Goal: Information Seeking & Learning: Learn about a topic

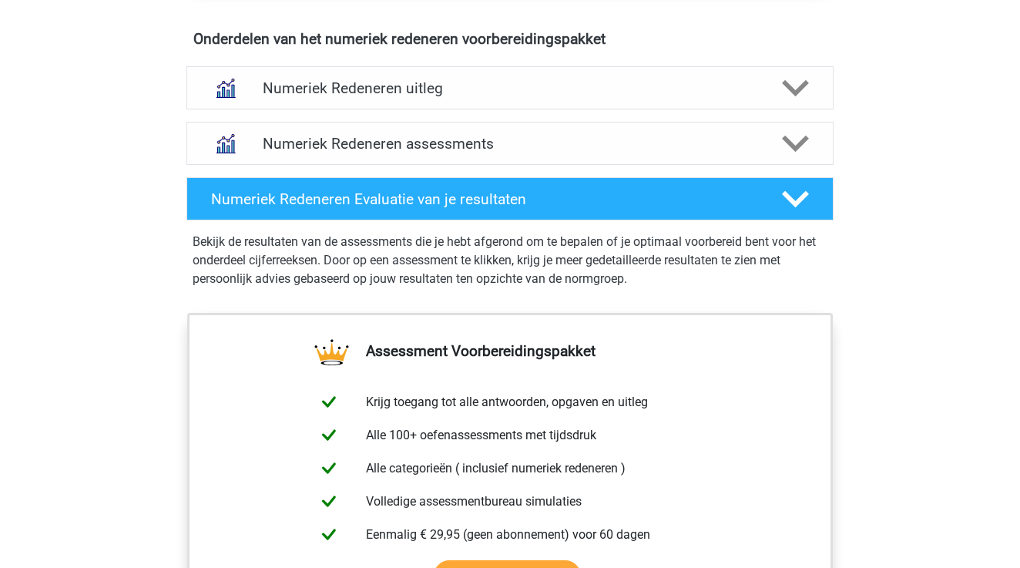
scroll to position [926, 0]
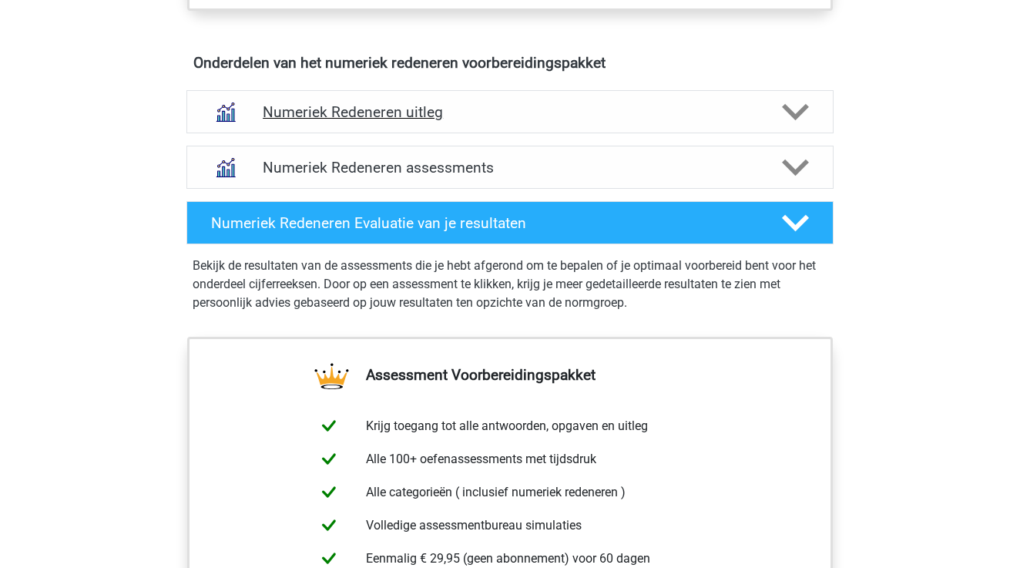
click at [527, 99] on div "Numeriek Redeneren uitleg" at bounding box center [510, 111] width 647 height 43
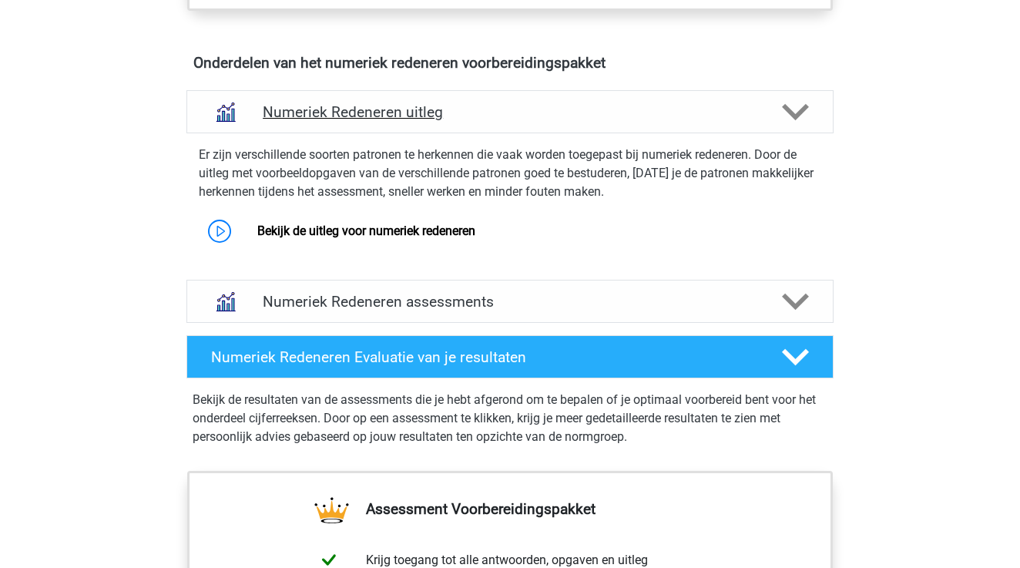
click at [526, 103] on h4 "Numeriek Redeneren uitleg" at bounding box center [510, 112] width 495 height 18
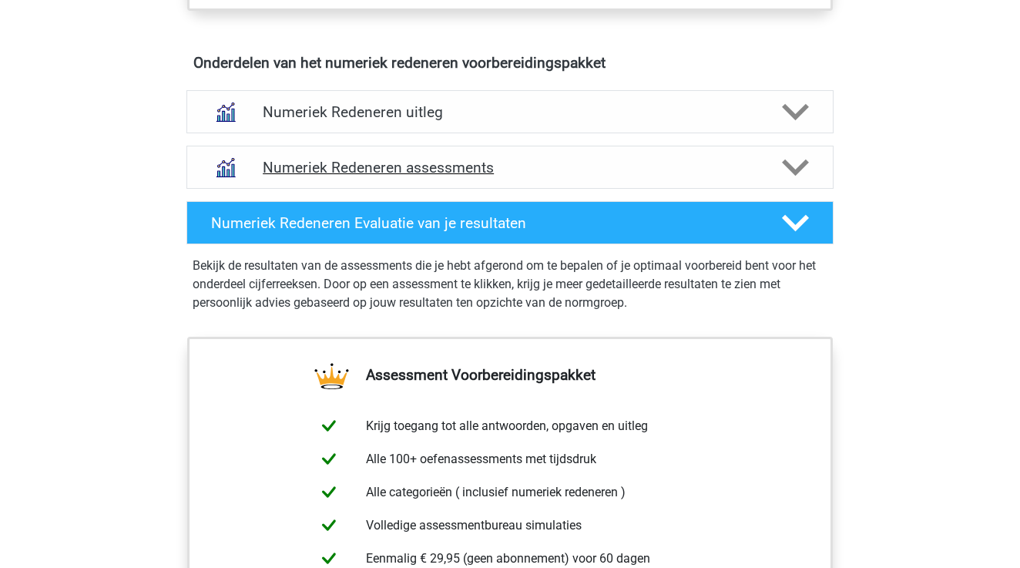
click at [516, 160] on h4 "Numeriek Redeneren assessments" at bounding box center [510, 168] width 495 height 18
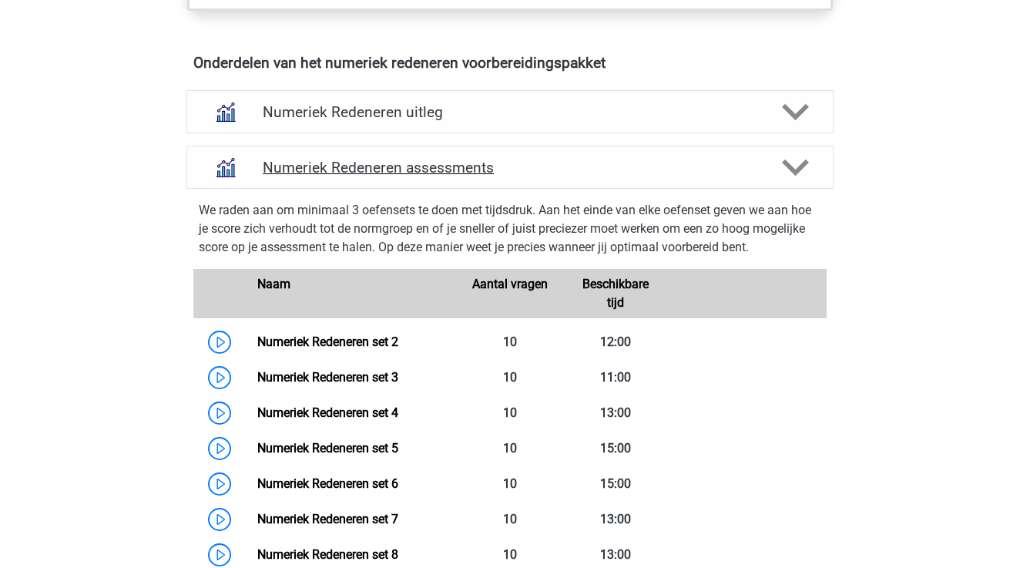
click at [517, 163] on h4 "Numeriek Redeneren assessments" at bounding box center [510, 168] width 495 height 18
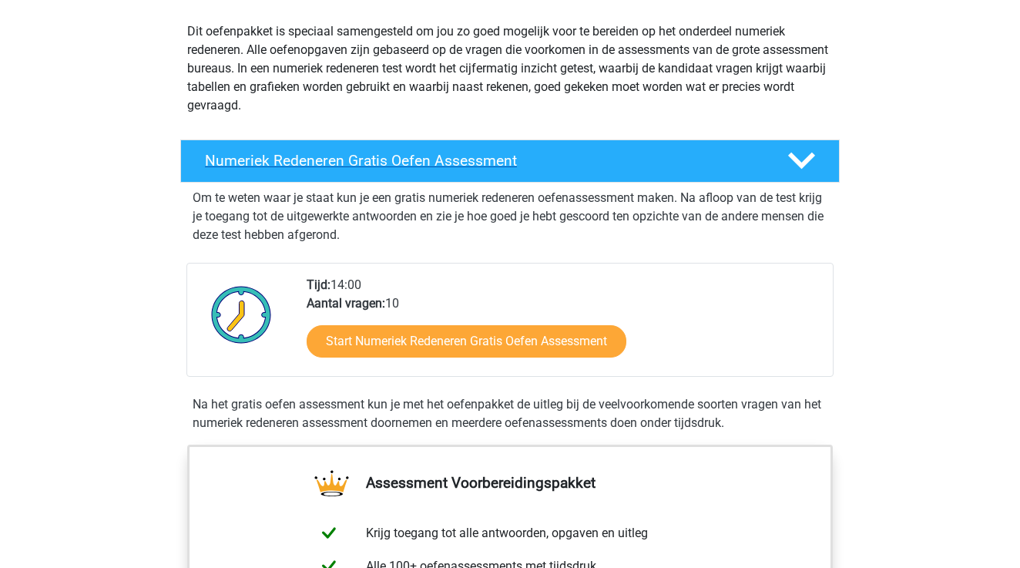
scroll to position [170, 0]
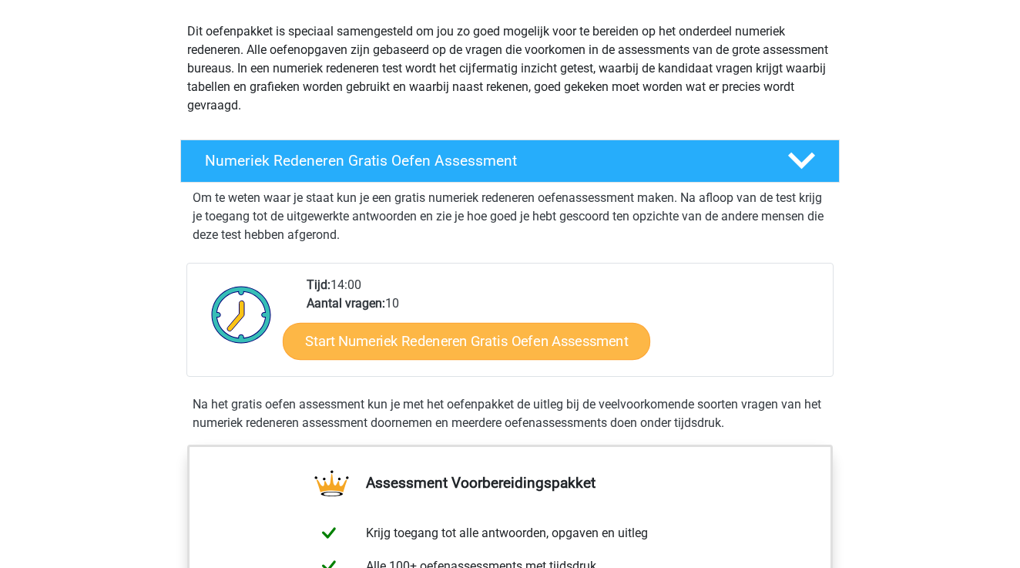
click at [527, 333] on link "Start Numeriek Redeneren Gratis Oefen Assessment" at bounding box center [467, 340] width 368 height 37
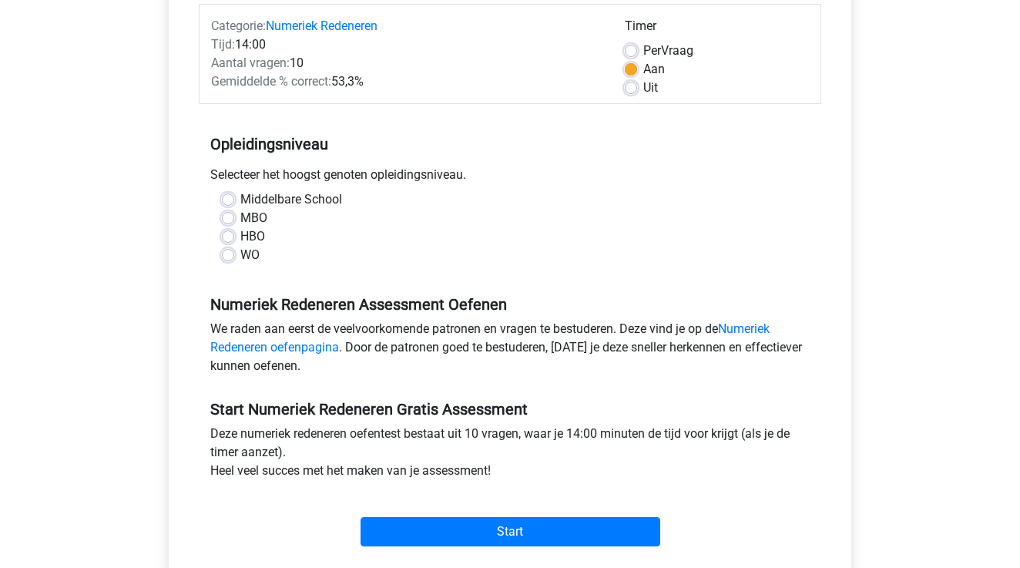
scroll to position [216, 0]
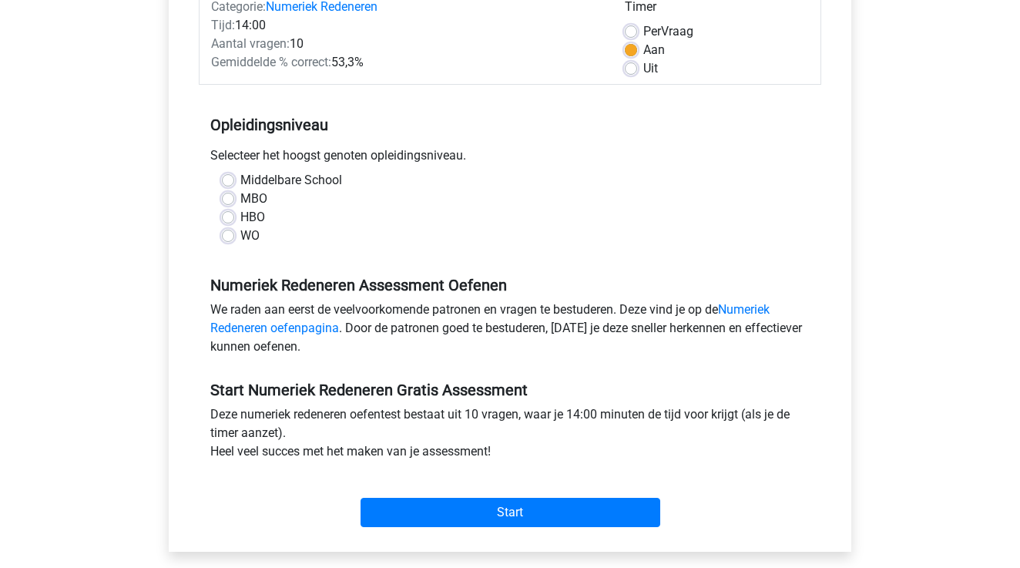
click at [221, 188] on div "Middelbare School MBO HBO WO" at bounding box center [510, 208] width 600 height 74
click at [240, 177] on label "Middelbare School" at bounding box center [291, 180] width 102 height 18
click at [228, 177] on input "Middelbare School" at bounding box center [228, 178] width 12 height 15
radio input "true"
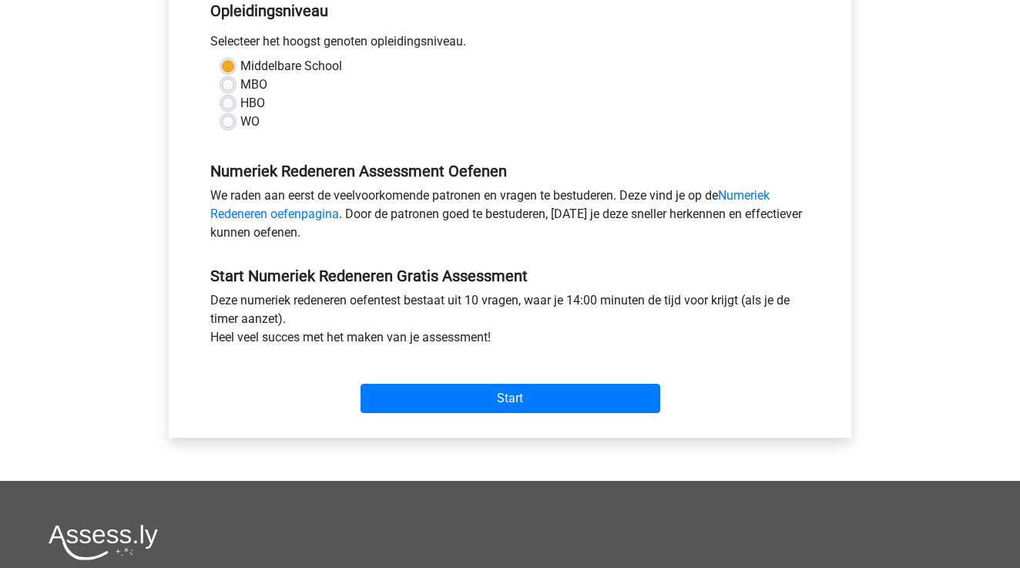
scroll to position [337, 0]
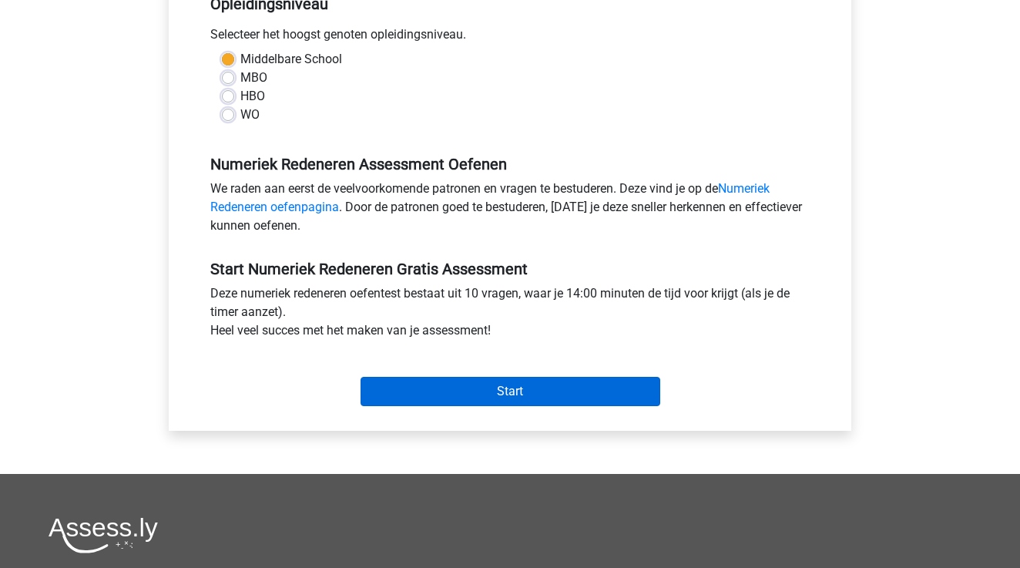
click at [472, 386] on input "Start" at bounding box center [511, 391] width 300 height 29
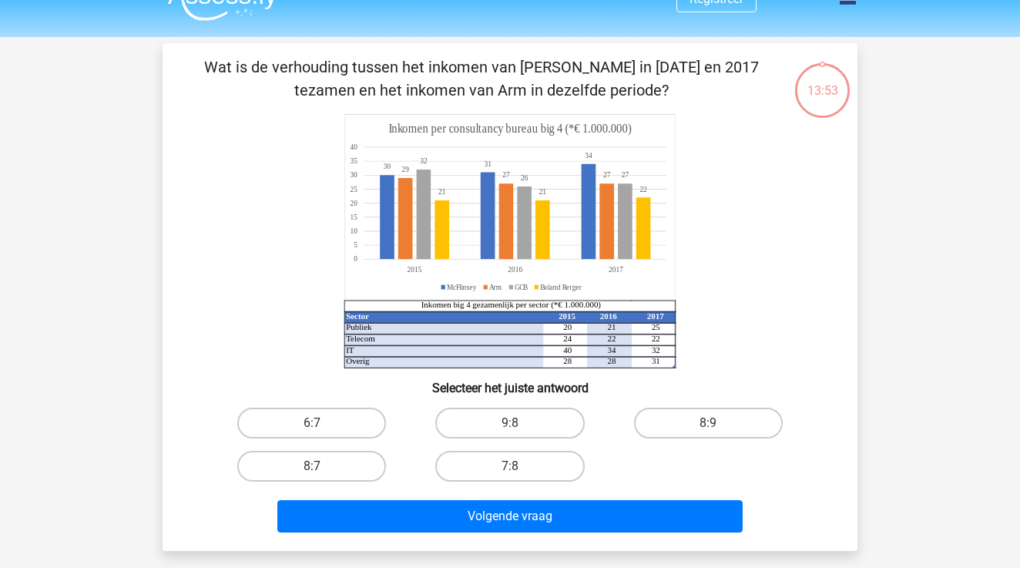
scroll to position [45, 0]
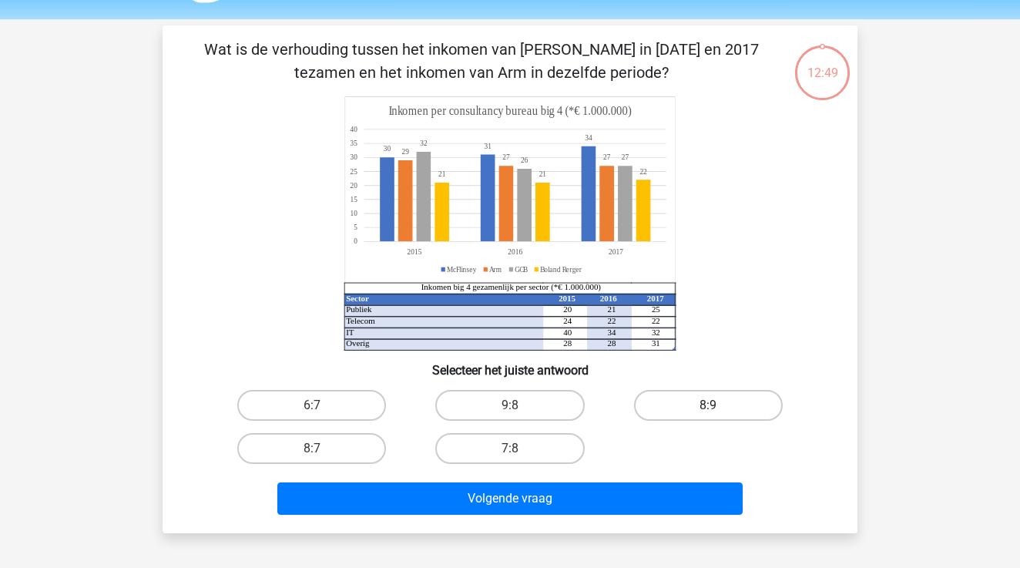
click at [719, 409] on label "8:9" at bounding box center [708, 405] width 149 height 31
click at [718, 409] on input "8:9" at bounding box center [713, 410] width 10 height 10
radio input "true"
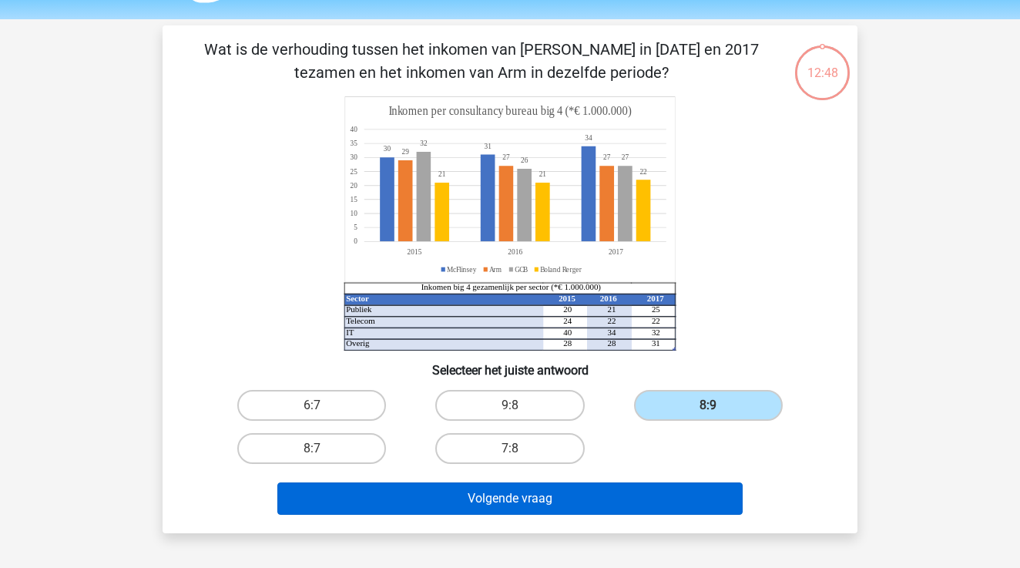
click at [634, 502] on button "Volgende vraag" at bounding box center [510, 498] width 466 height 32
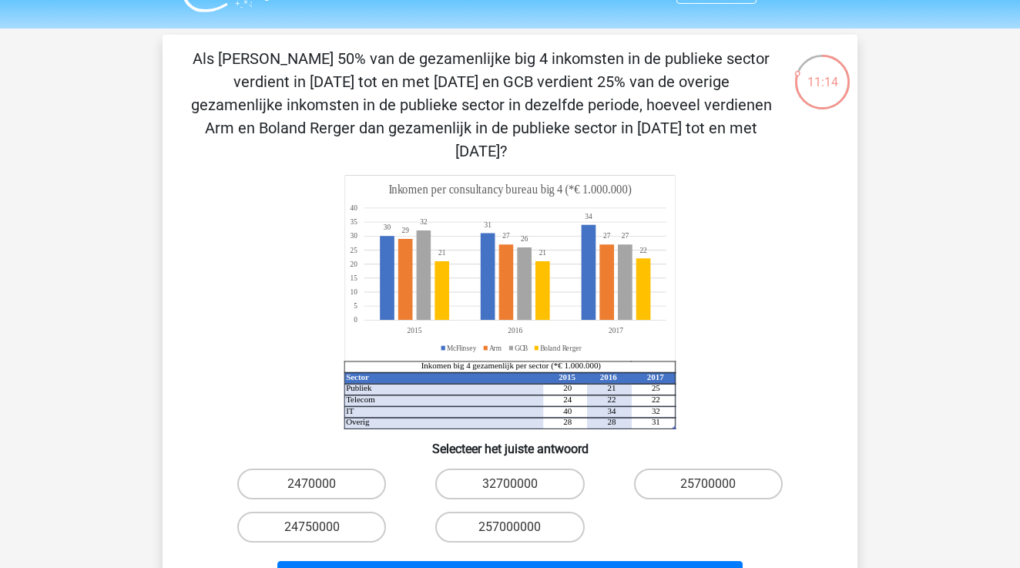
scroll to position [131, 0]
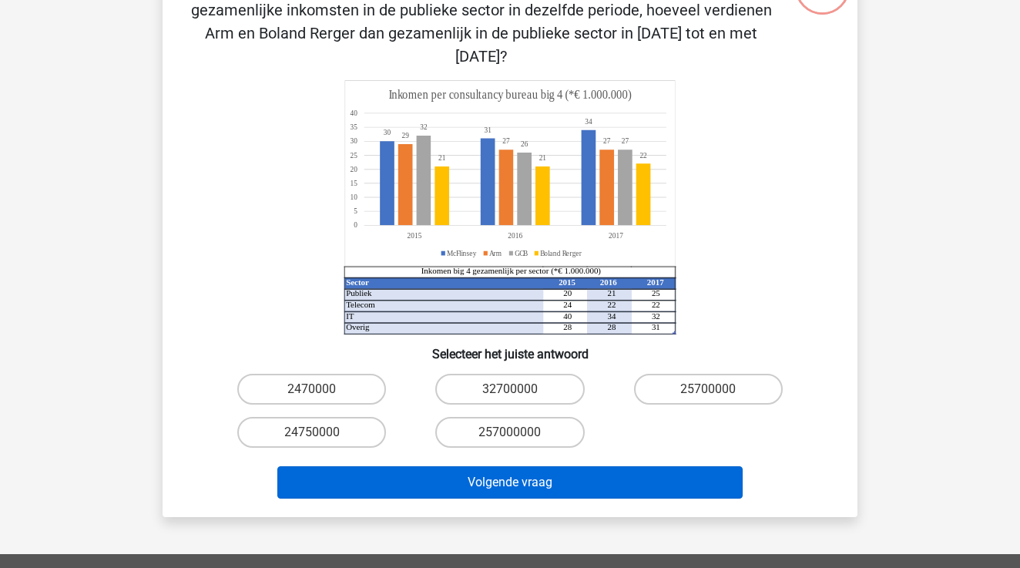
click at [633, 469] on button "Volgende vraag" at bounding box center [510, 482] width 466 height 32
click at [630, 469] on button "Volgende vraag" at bounding box center [510, 482] width 466 height 32
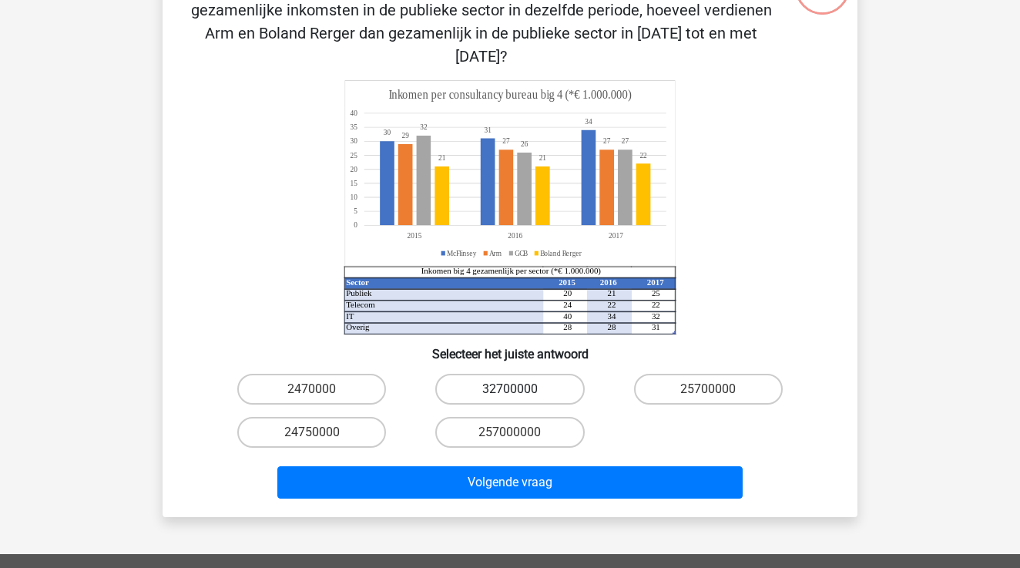
click at [578, 375] on label "32700000" at bounding box center [509, 389] width 149 height 31
click at [520, 389] on input "32700000" at bounding box center [515, 394] width 10 height 10
radio input "true"
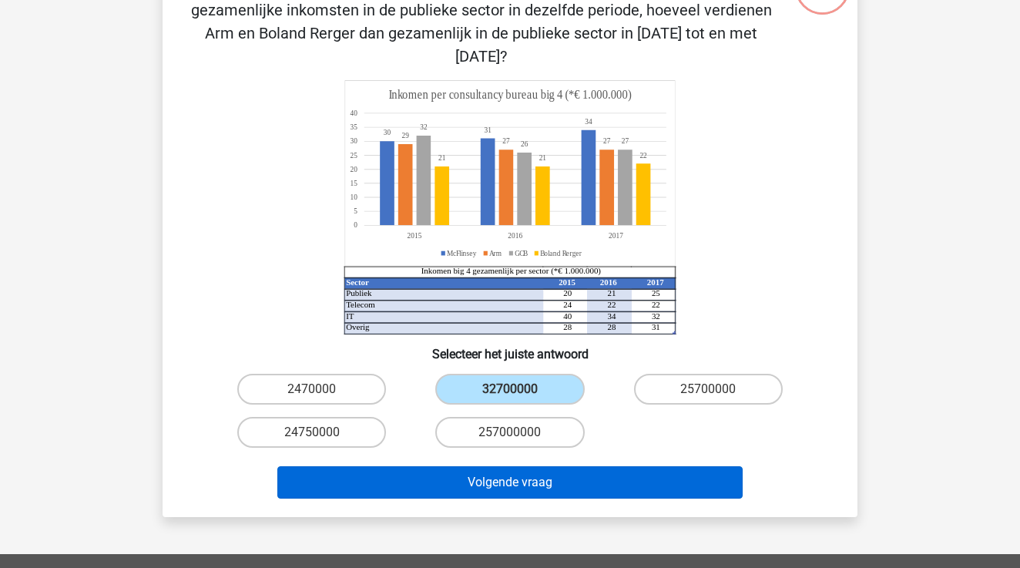
click at [586, 466] on button "Volgende vraag" at bounding box center [510, 482] width 466 height 32
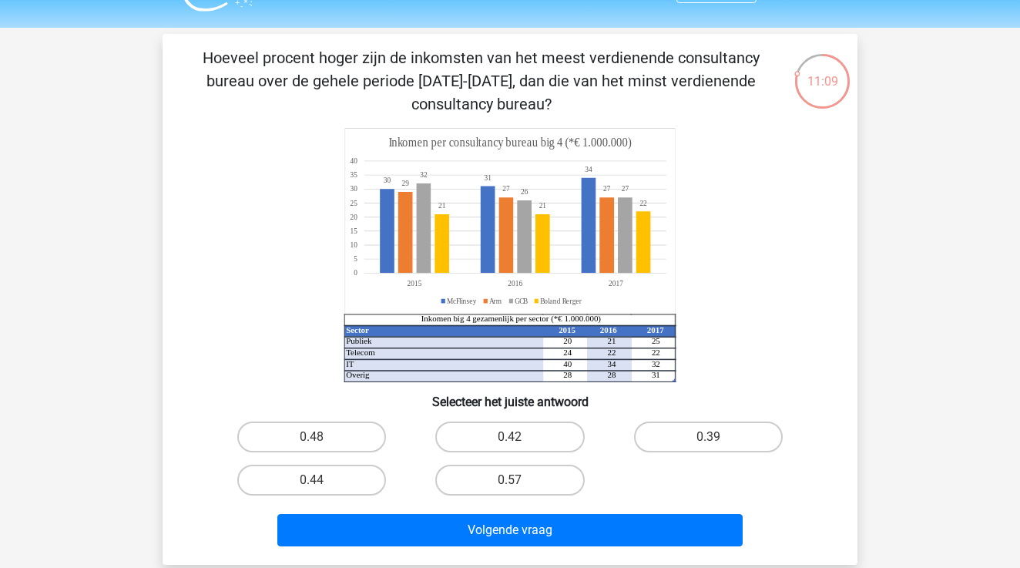
scroll to position [35, 0]
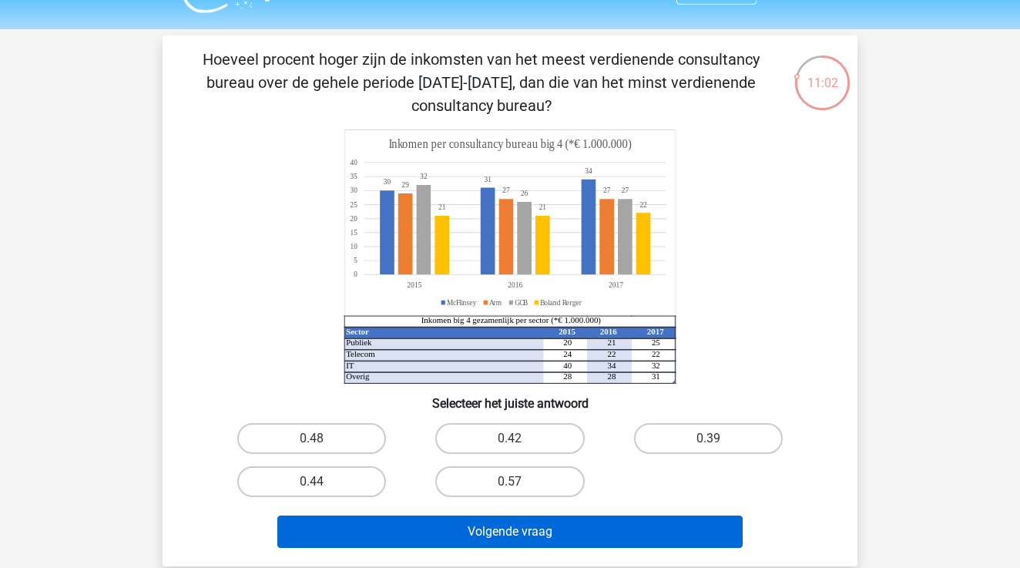
click at [511, 537] on button "Volgende vraag" at bounding box center [510, 532] width 466 height 32
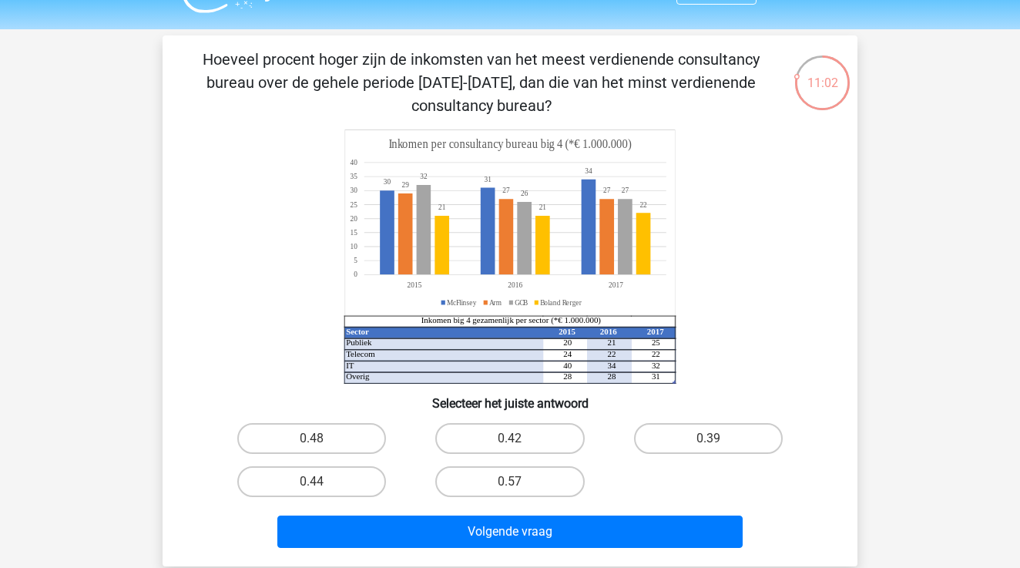
click at [512, 484] on input "0.57" at bounding box center [515, 487] width 10 height 10
radio input "true"
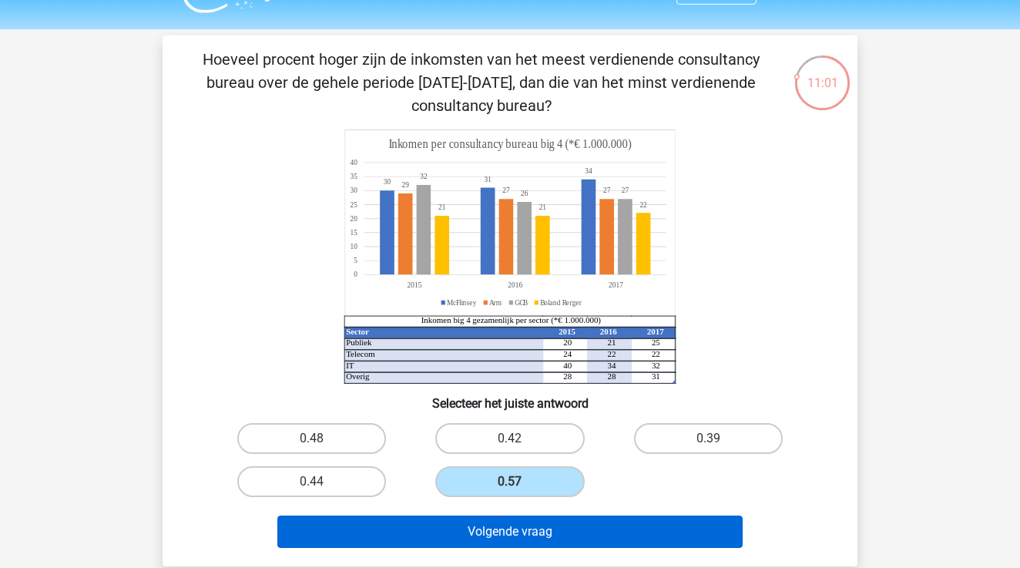
click at [512, 525] on button "Volgende vraag" at bounding box center [510, 532] width 466 height 32
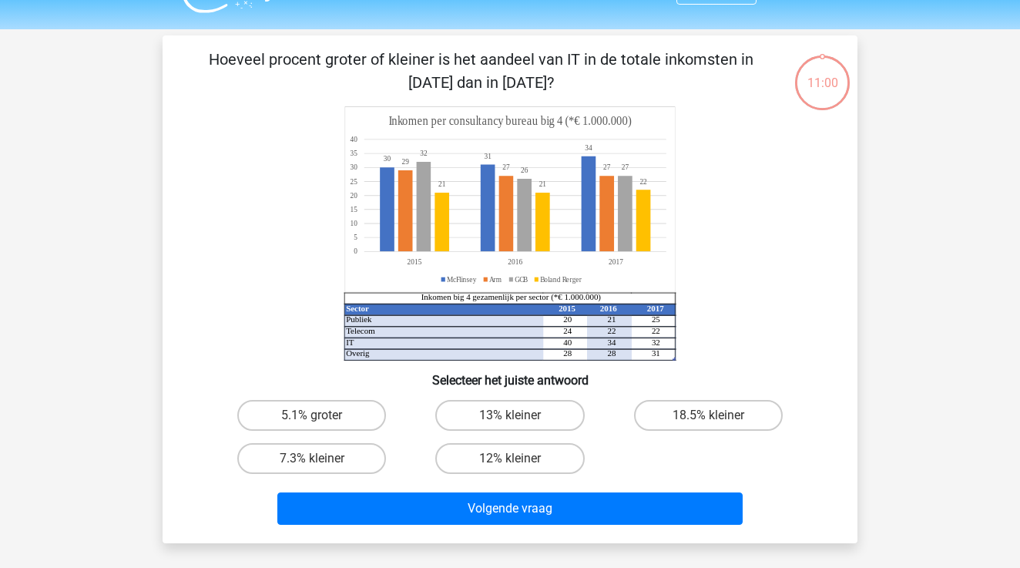
scroll to position [71, 0]
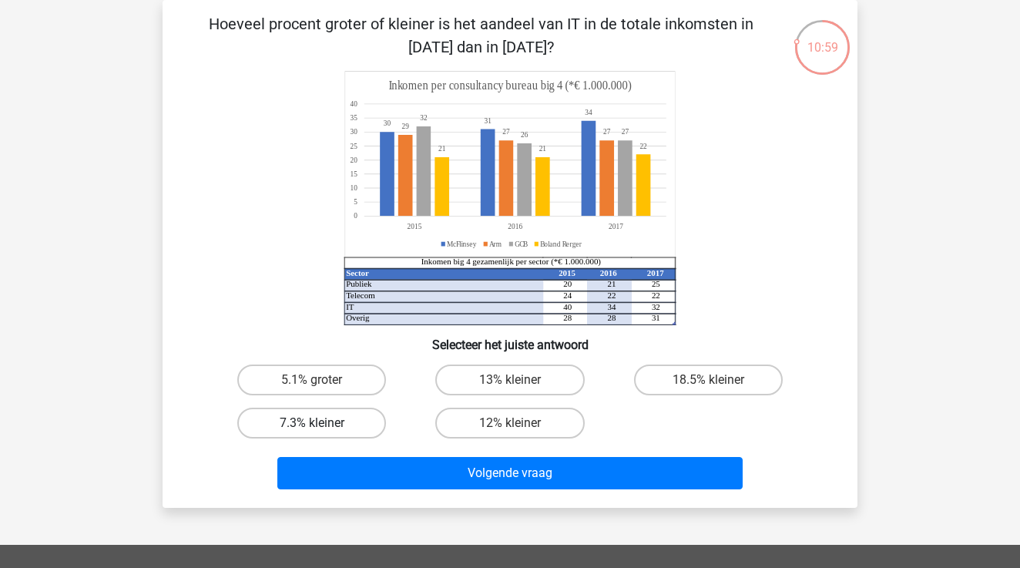
click at [312, 435] on label "7.3% kleiner" at bounding box center [311, 423] width 149 height 31
click at [312, 433] on input "7.3% kleiner" at bounding box center [317, 428] width 10 height 10
radio input "true"
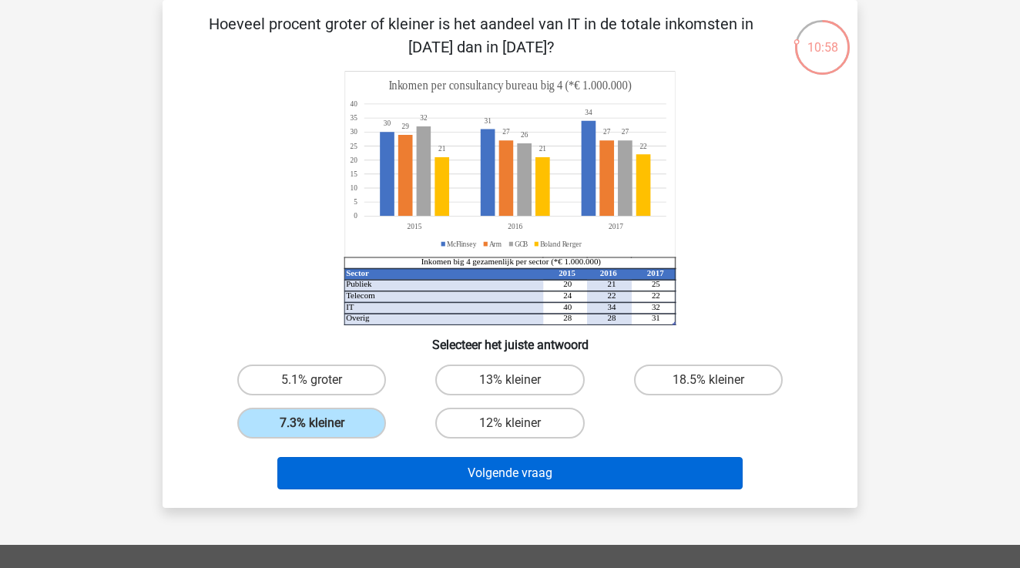
click at [440, 478] on button "Volgende vraag" at bounding box center [510, 473] width 466 height 32
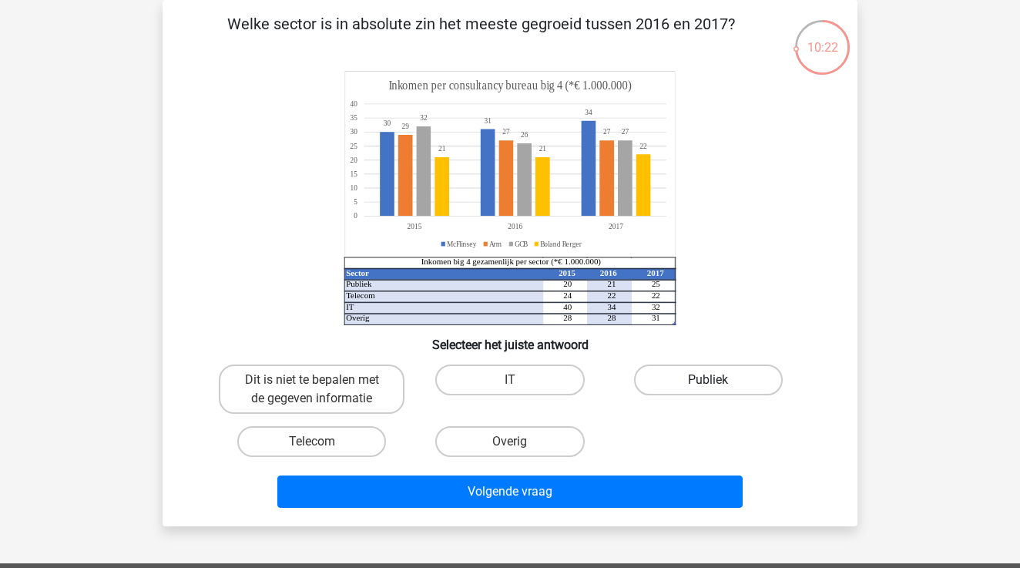
click at [685, 378] on label "Publiek" at bounding box center [708, 380] width 149 height 31
click at [708, 380] on input "Publiek" at bounding box center [713, 385] width 10 height 10
radio input "true"
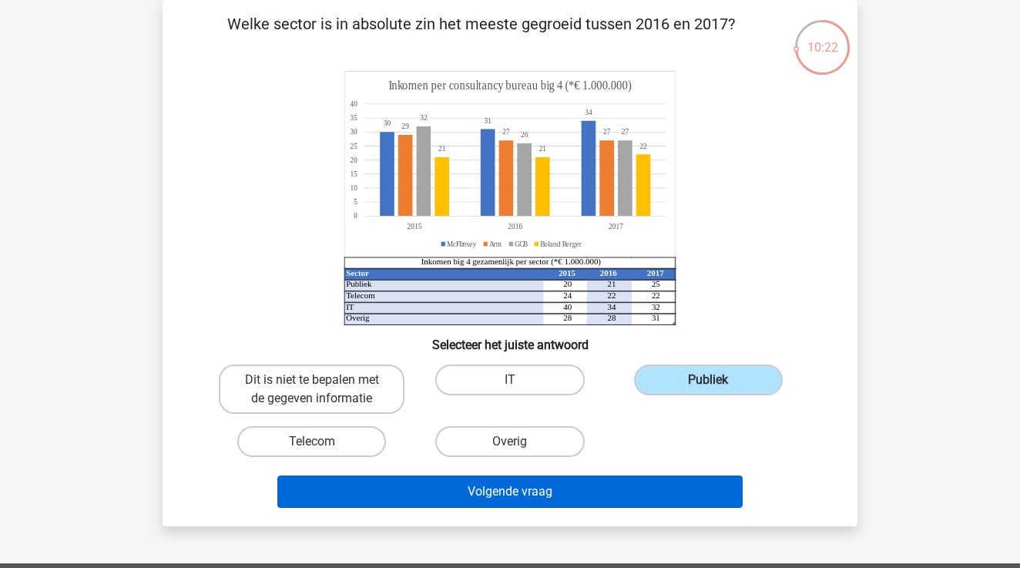
click at [617, 485] on button "Volgende vraag" at bounding box center [510, 492] width 466 height 32
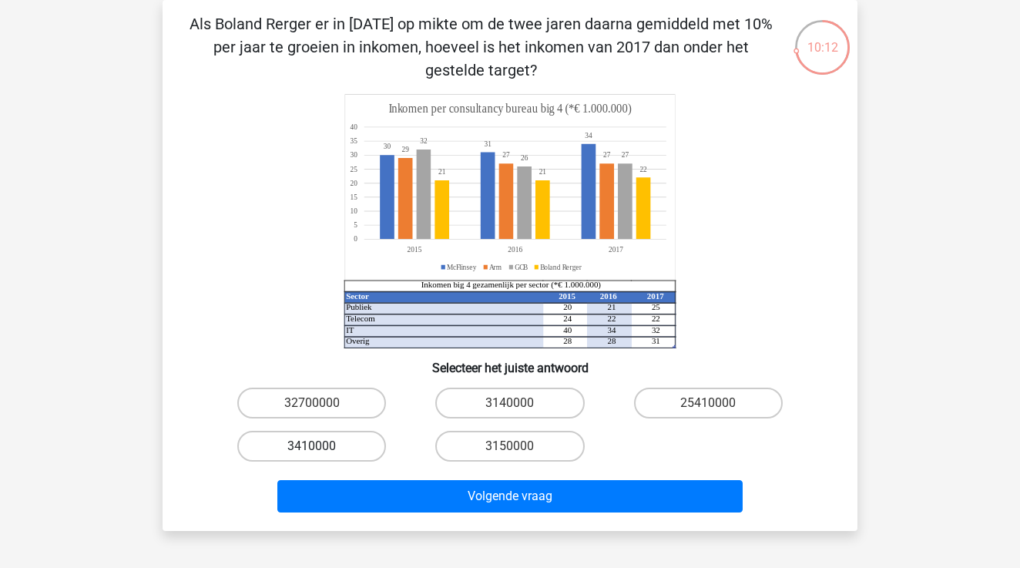
click at [332, 439] on label "3410000" at bounding box center [311, 446] width 149 height 31
click at [322, 446] on input "3410000" at bounding box center [317, 451] width 10 height 10
radio input "true"
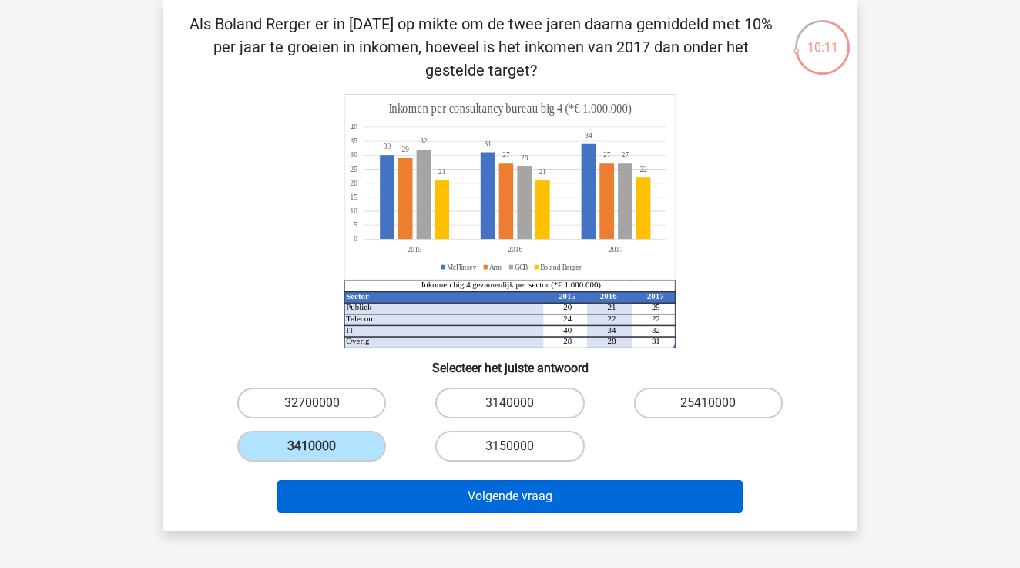
click at [422, 506] on button "Volgende vraag" at bounding box center [510, 496] width 466 height 32
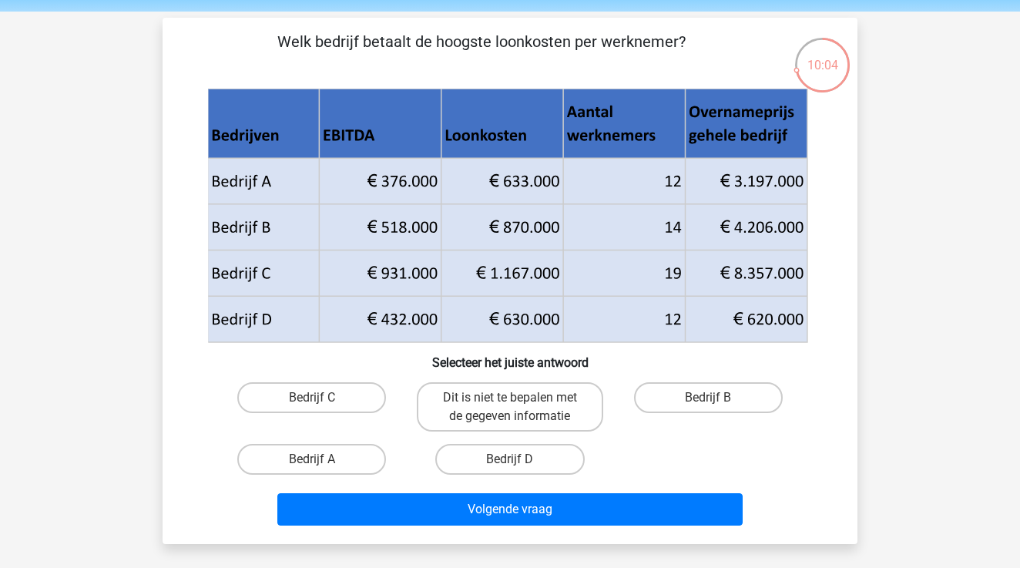
scroll to position [53, 0]
click at [340, 449] on label "Bedrijf A" at bounding box center [311, 459] width 149 height 31
click at [322, 459] on input "Bedrijf A" at bounding box center [317, 464] width 10 height 10
radio input "true"
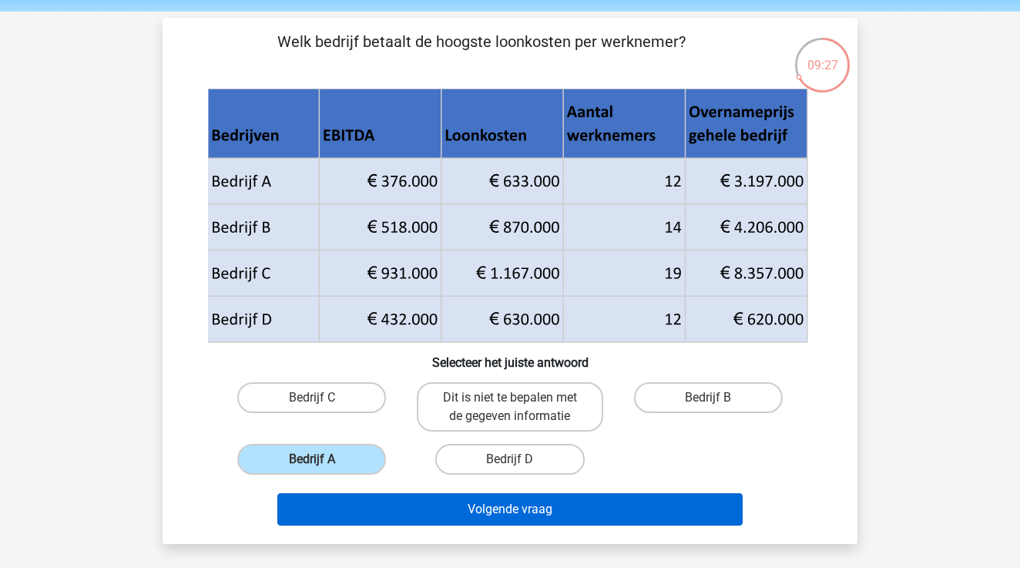
click at [408, 502] on button "Volgende vraag" at bounding box center [510, 509] width 466 height 32
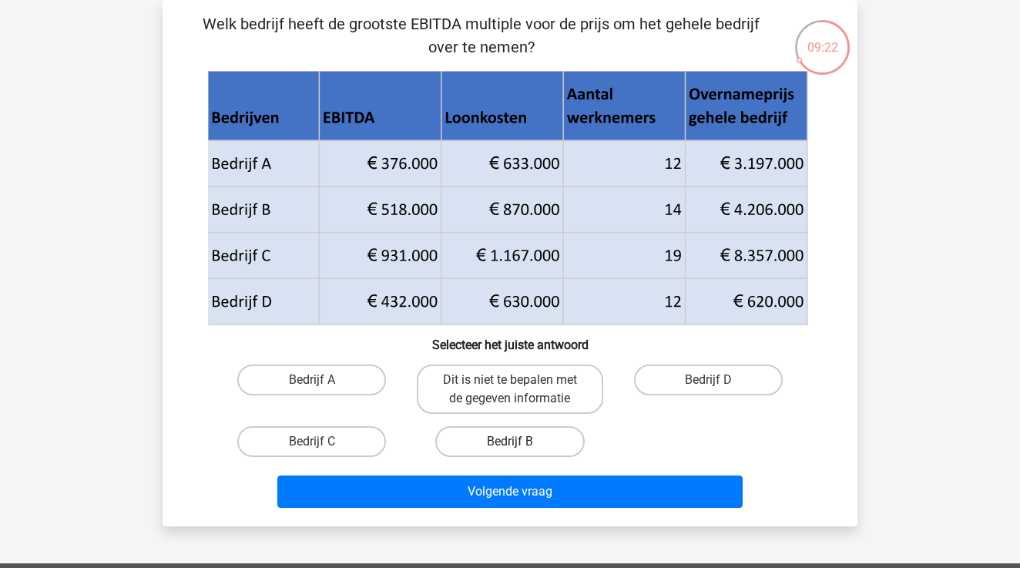
click at [509, 447] on label "Bedrijf B" at bounding box center [509, 441] width 149 height 31
click at [510, 447] on input "Bedrijf B" at bounding box center [515, 447] width 10 height 10
radio input "true"
click at [688, 372] on label "Bedrijf D" at bounding box center [708, 380] width 149 height 31
click at [708, 380] on input "Bedrijf D" at bounding box center [713, 385] width 10 height 10
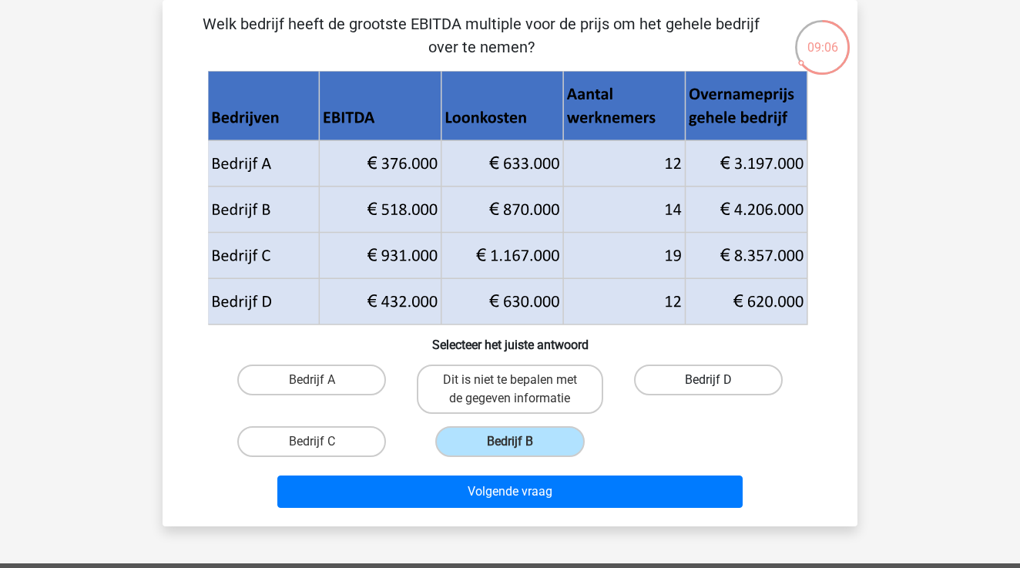
radio input "true"
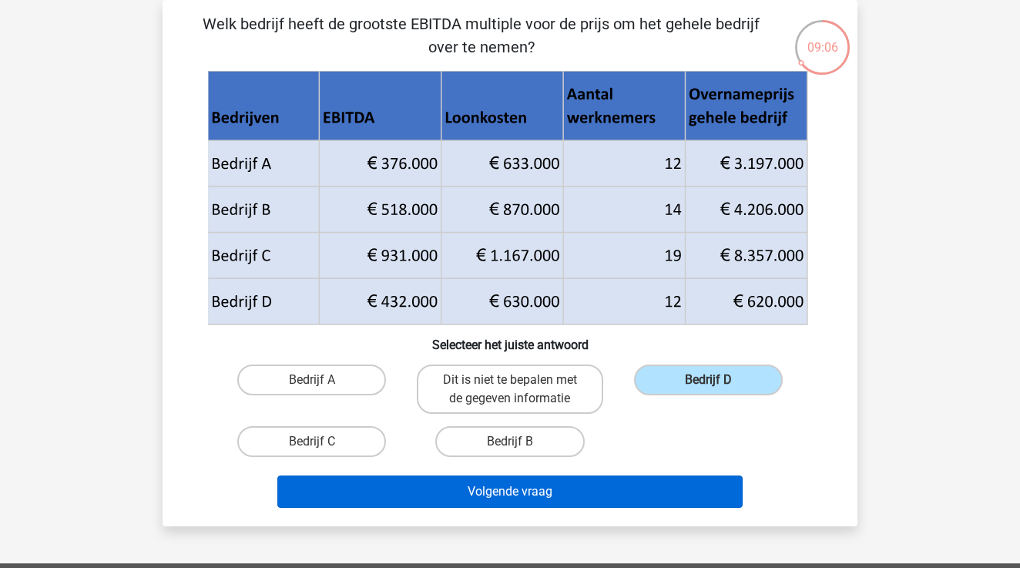
click at [553, 486] on button "Volgende vraag" at bounding box center [510, 492] width 466 height 32
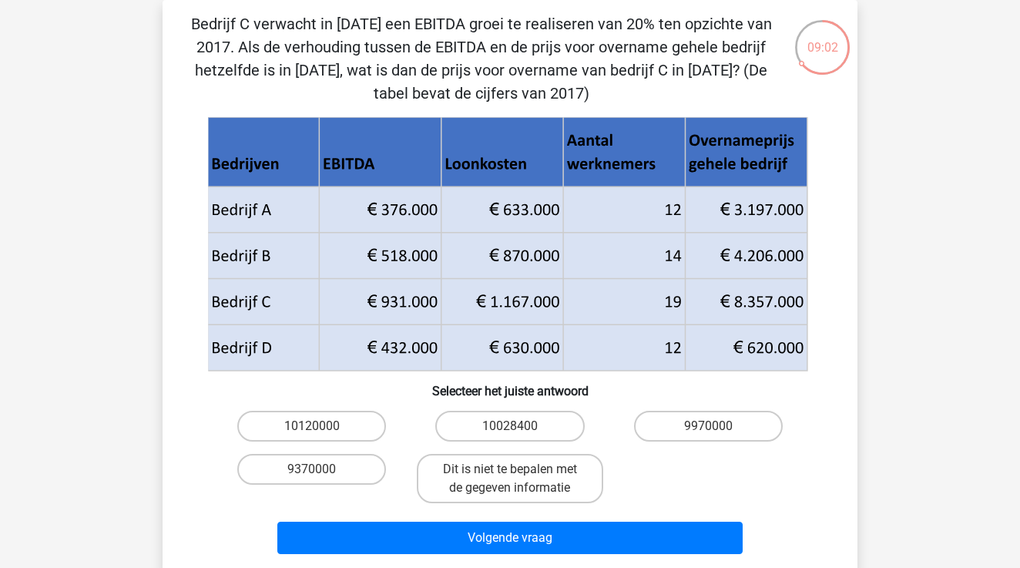
click at [316, 453] on div "9370000" at bounding box center [312, 479] width 198 height 62
click at [318, 411] on label "10120000" at bounding box center [311, 426] width 149 height 31
click at [318, 426] on input "10120000" at bounding box center [317, 431] width 10 height 10
radio input "true"
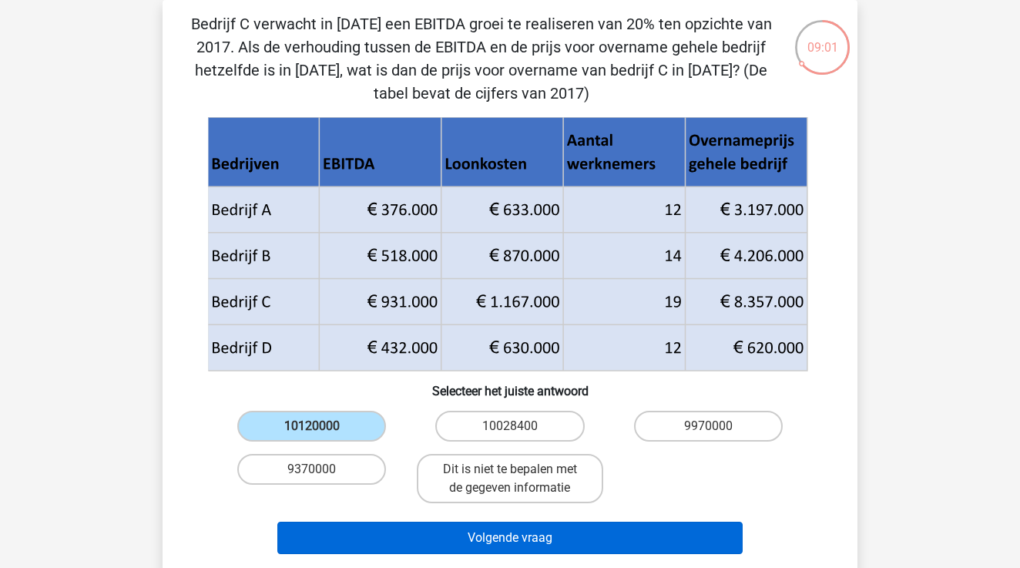
click at [448, 529] on button "Volgende vraag" at bounding box center [510, 538] width 466 height 32
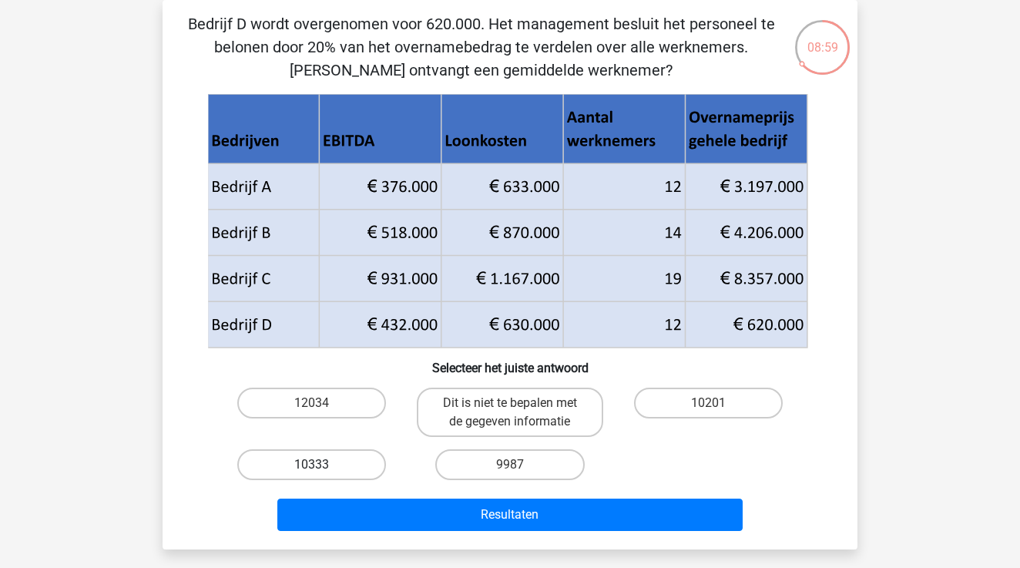
click at [358, 462] on label "10333" at bounding box center [311, 464] width 149 height 31
click at [322, 465] on input "10333" at bounding box center [317, 470] width 10 height 10
radio input "true"
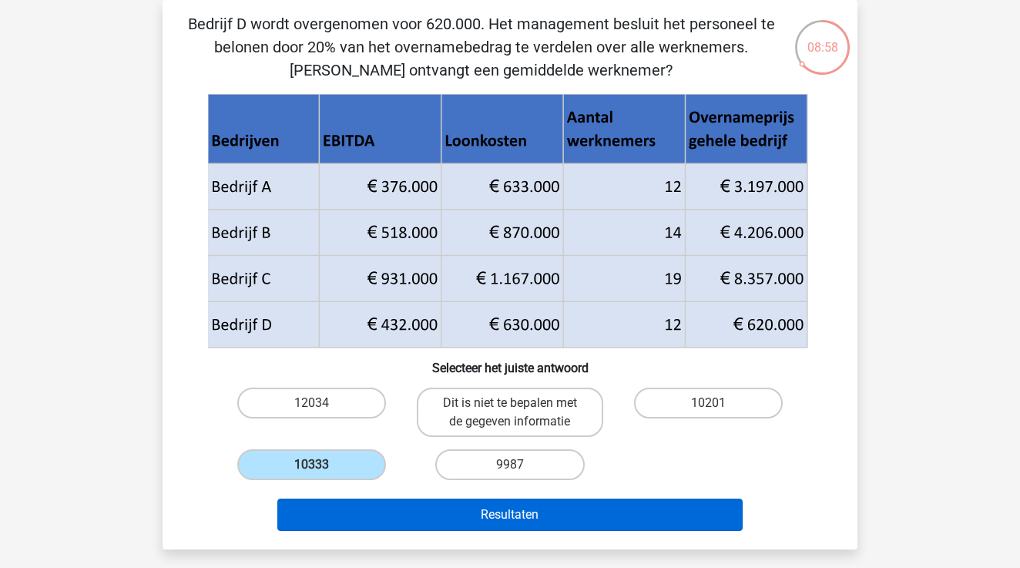
click at [409, 527] on button "Resultaten" at bounding box center [510, 515] width 466 height 32
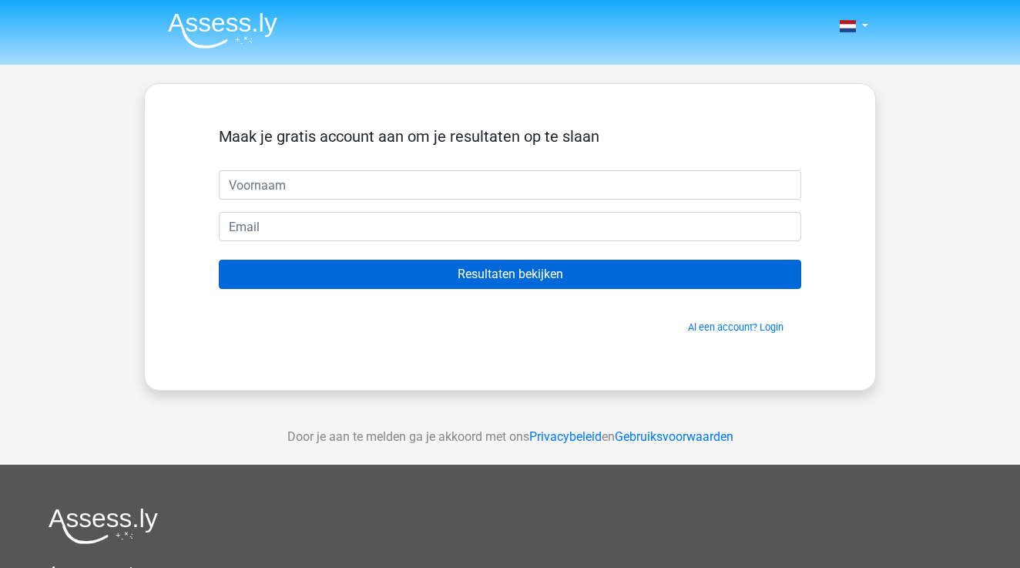
click at [580, 274] on input "Resultaten bekijken" at bounding box center [510, 274] width 583 height 29
